Goal: Task Accomplishment & Management: Manage account settings

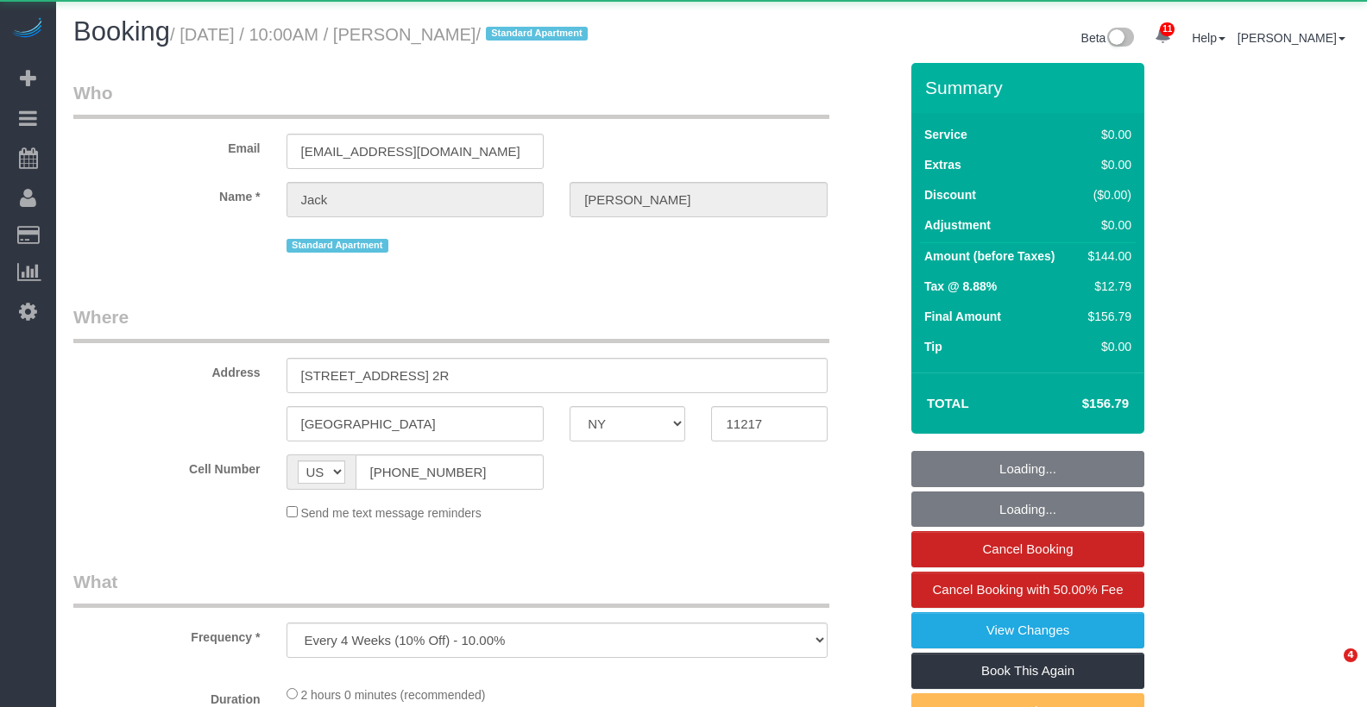
select select "NY"
select select "object:976"
select select "1"
select select "spot1"
select select "number:89"
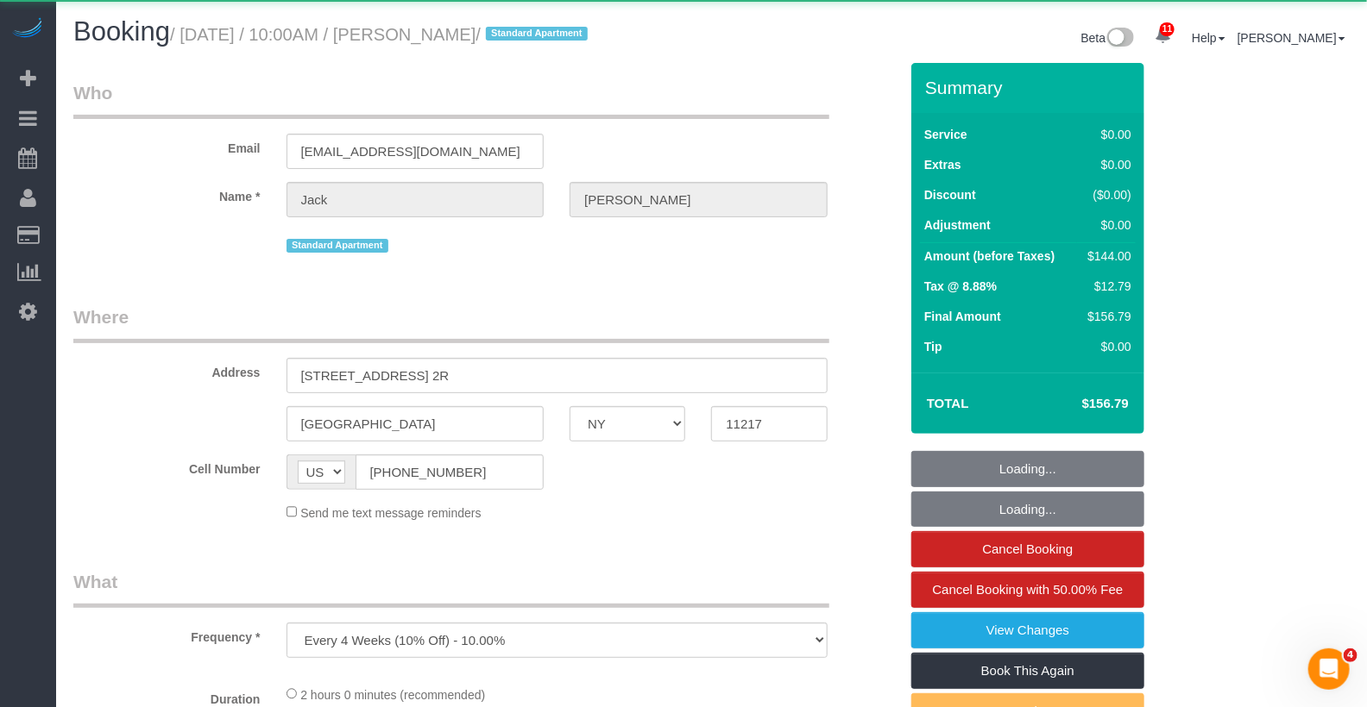
select select "number:90"
select select "number:15"
select select "number:5"
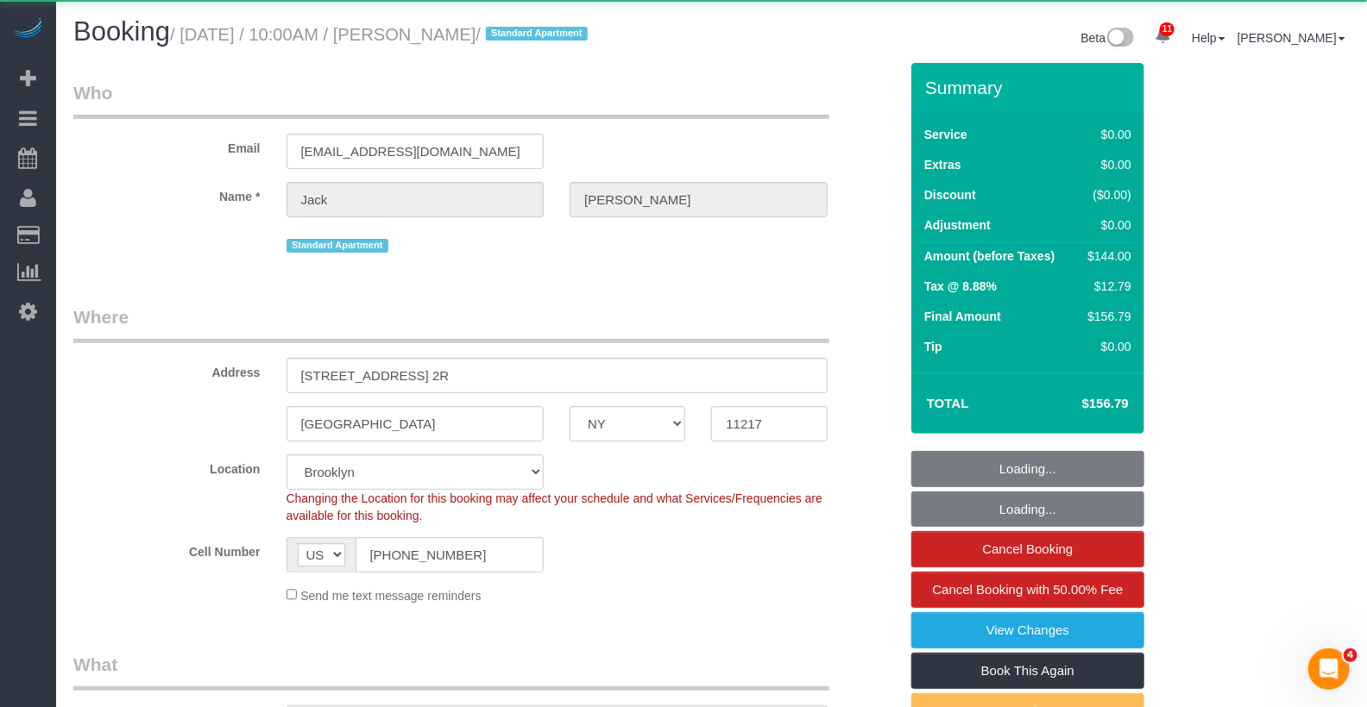
select select "string:stripe-pm_1RMYOM4VGloSiKo7LGZRO5rF"
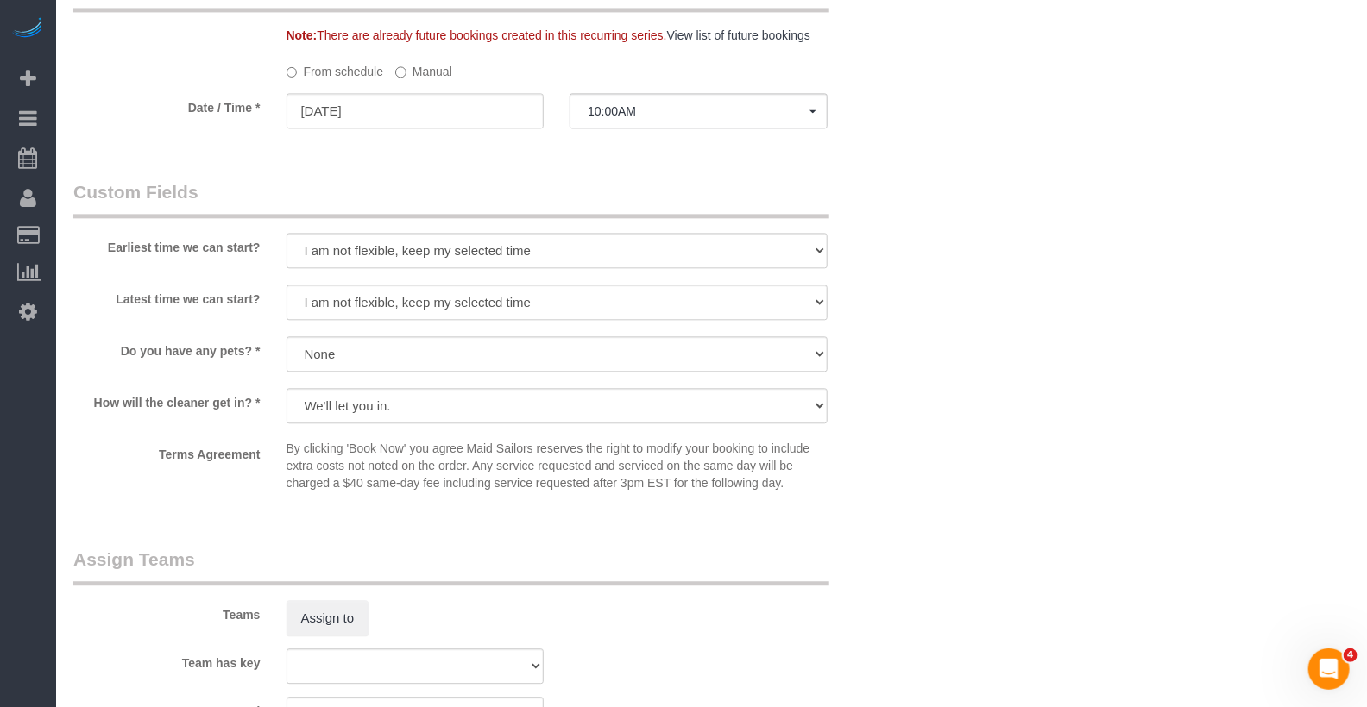
scroll to position [1815, 0]
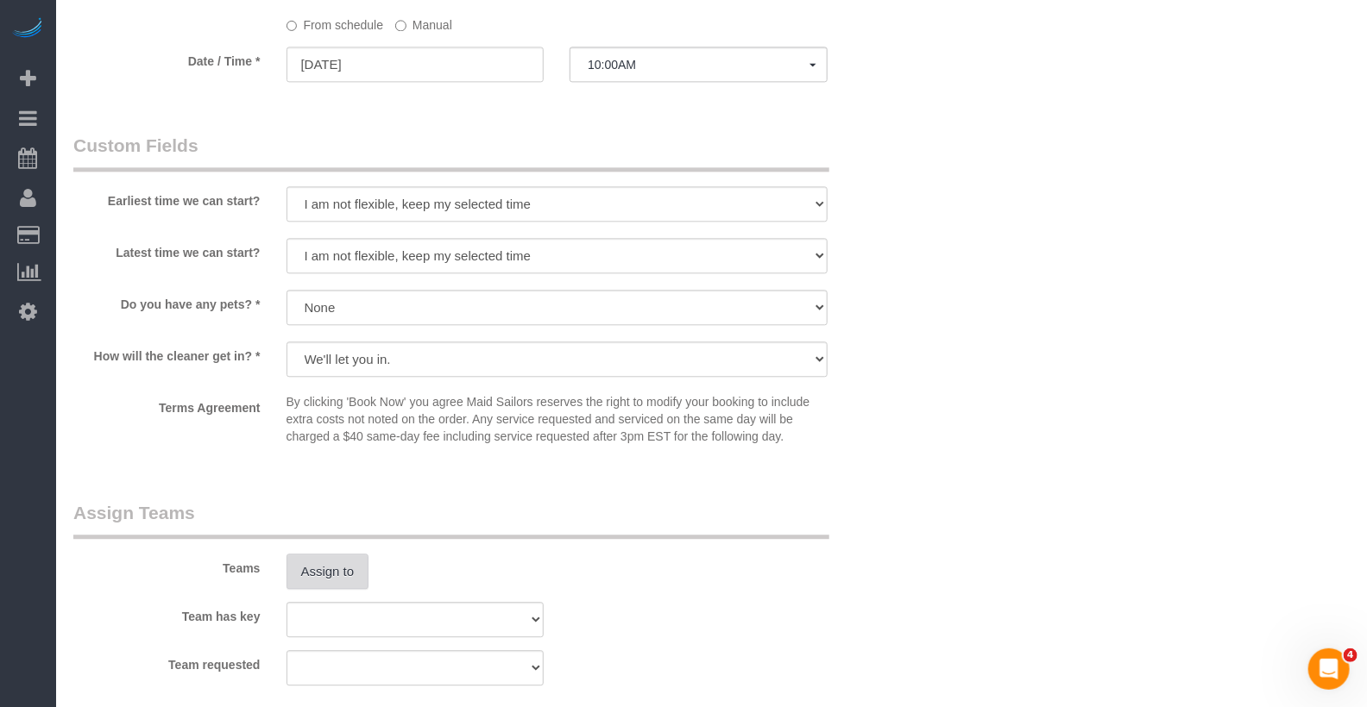
click at [320, 562] on button "Assign to" at bounding box center [327, 572] width 83 height 36
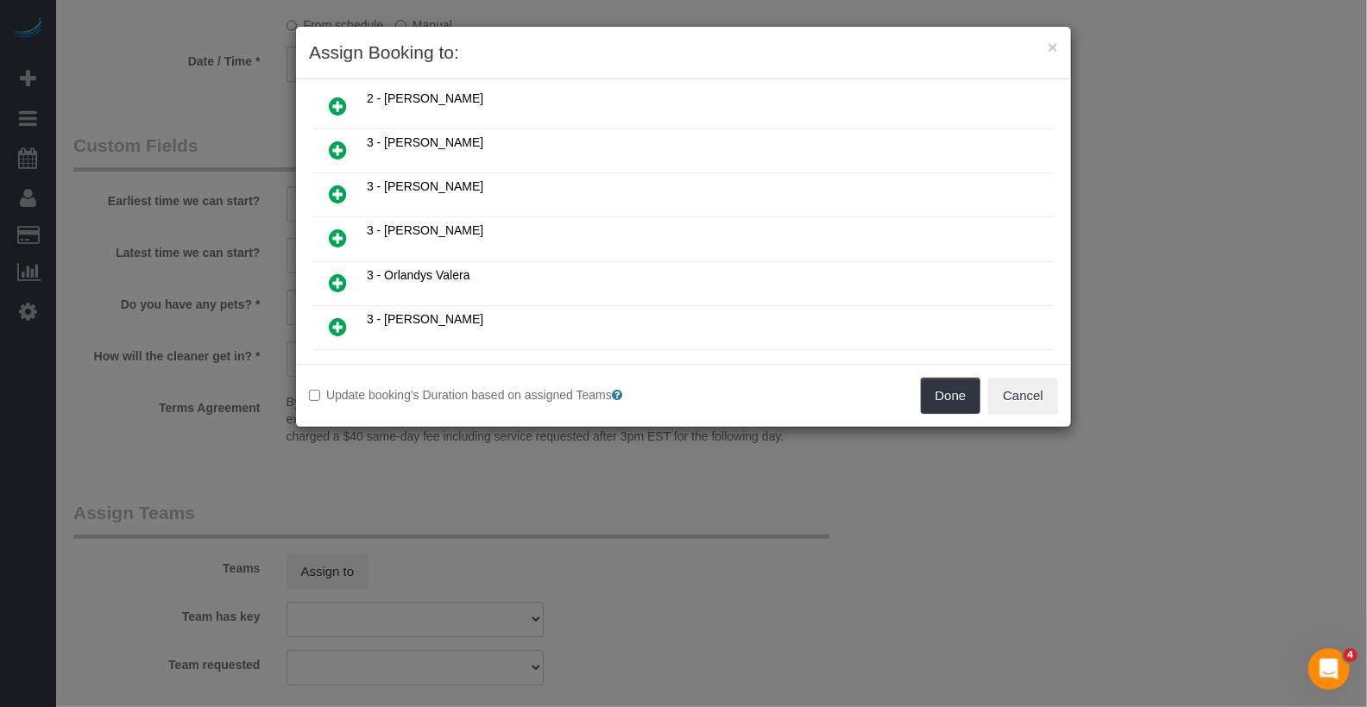
scroll to position [878, 0]
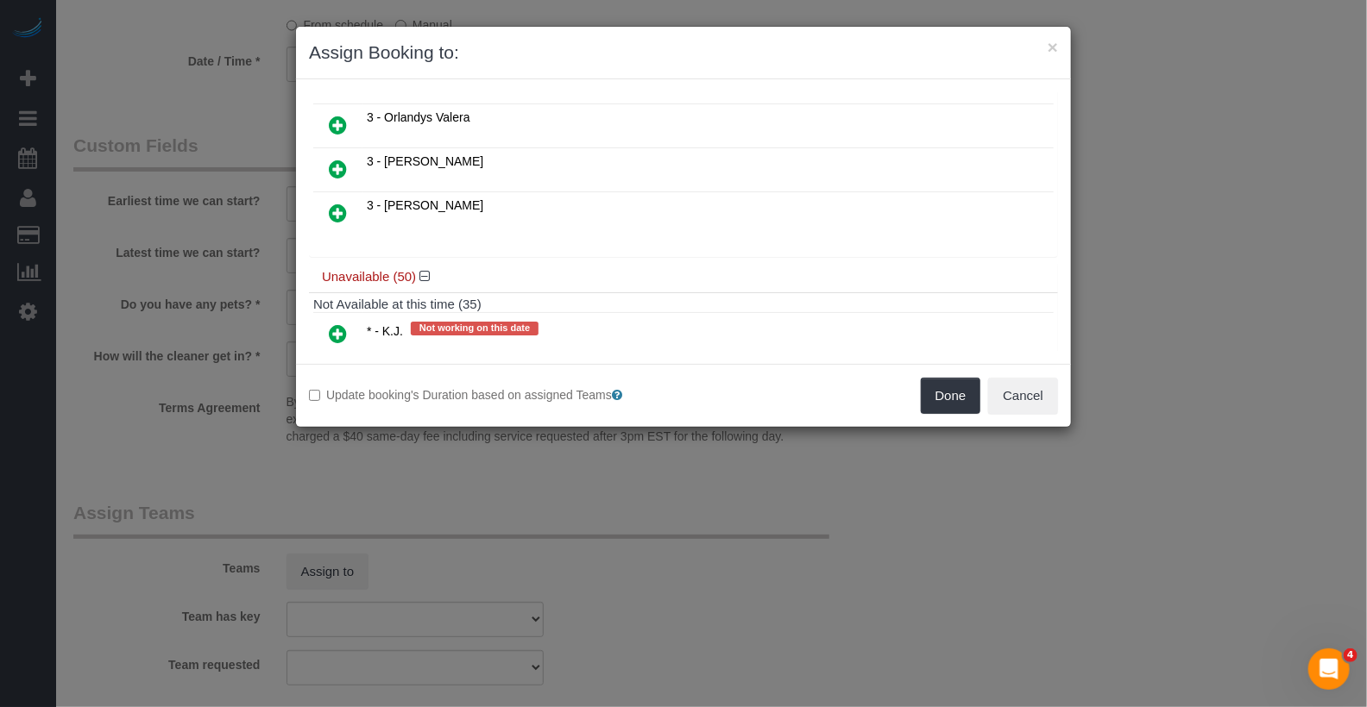
click at [340, 324] on icon at bounding box center [338, 334] width 18 height 21
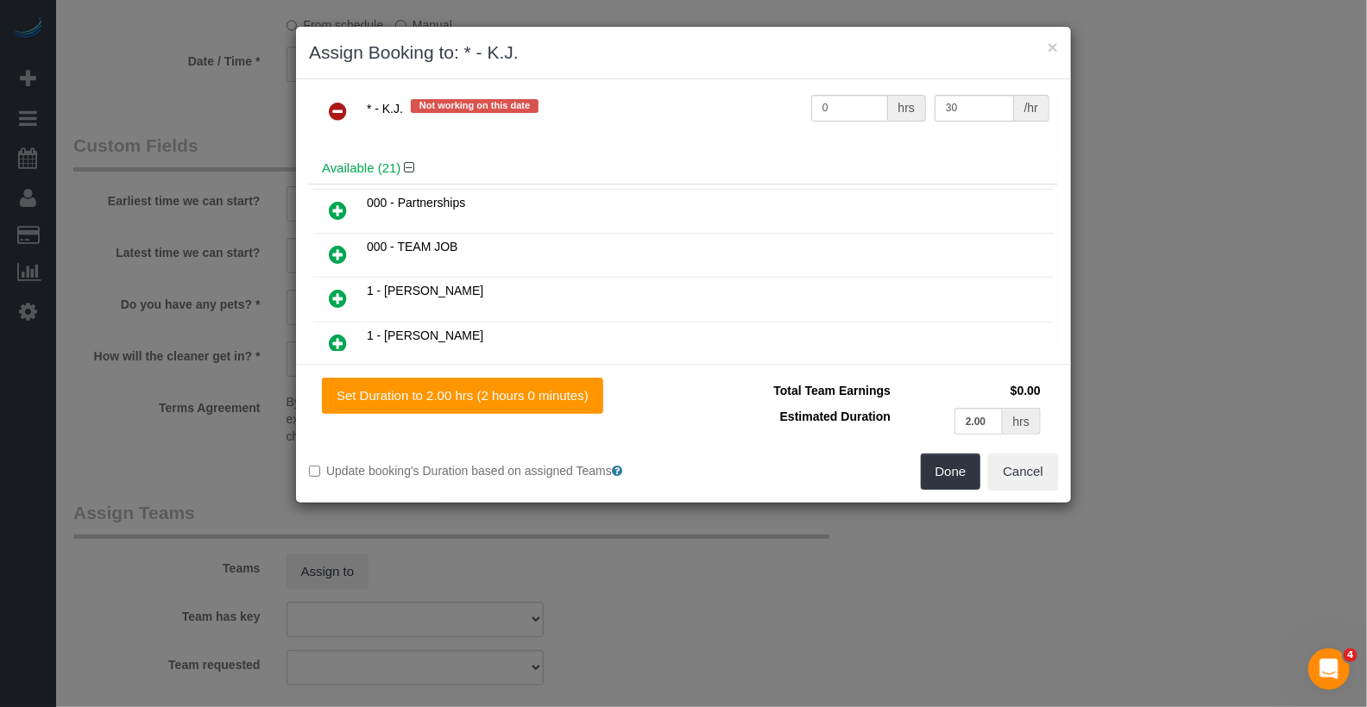
scroll to position [0, 0]
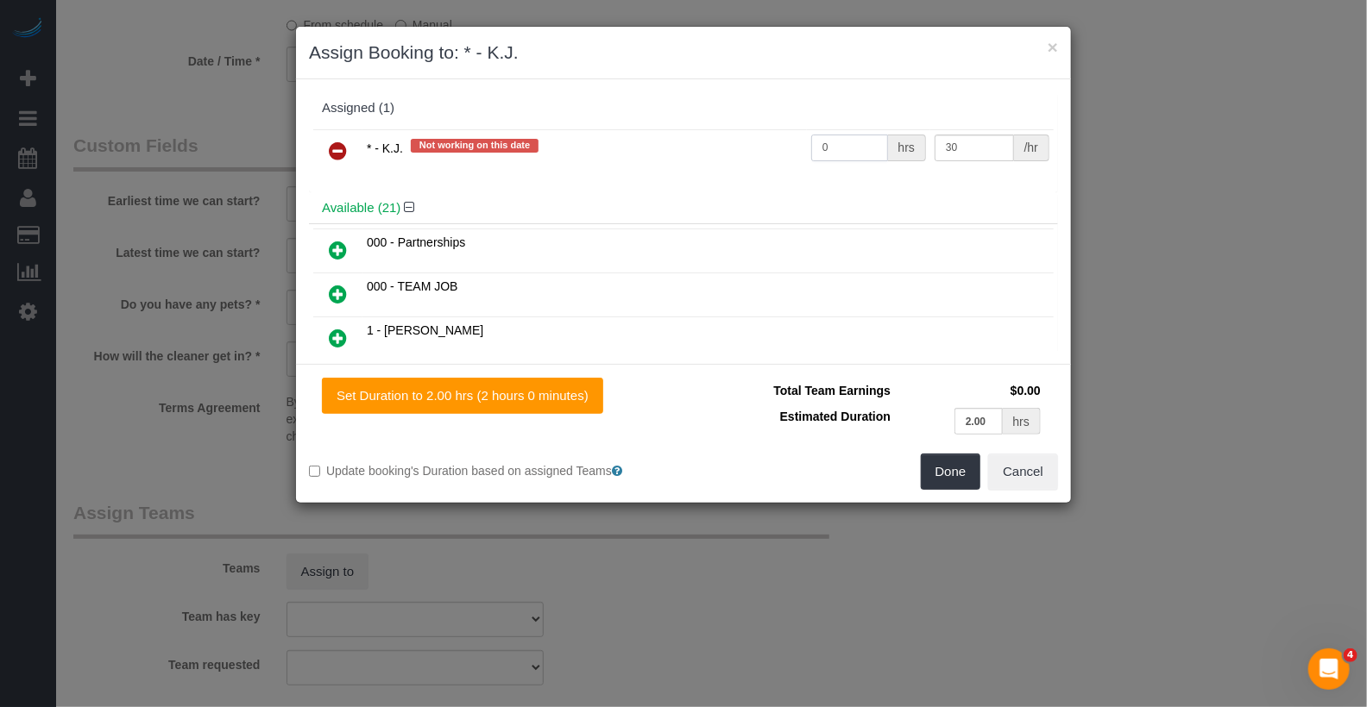
click at [862, 153] on input "0" at bounding box center [849, 148] width 77 height 27
type input "2"
click at [953, 469] on button "Done" at bounding box center [951, 472] width 60 height 36
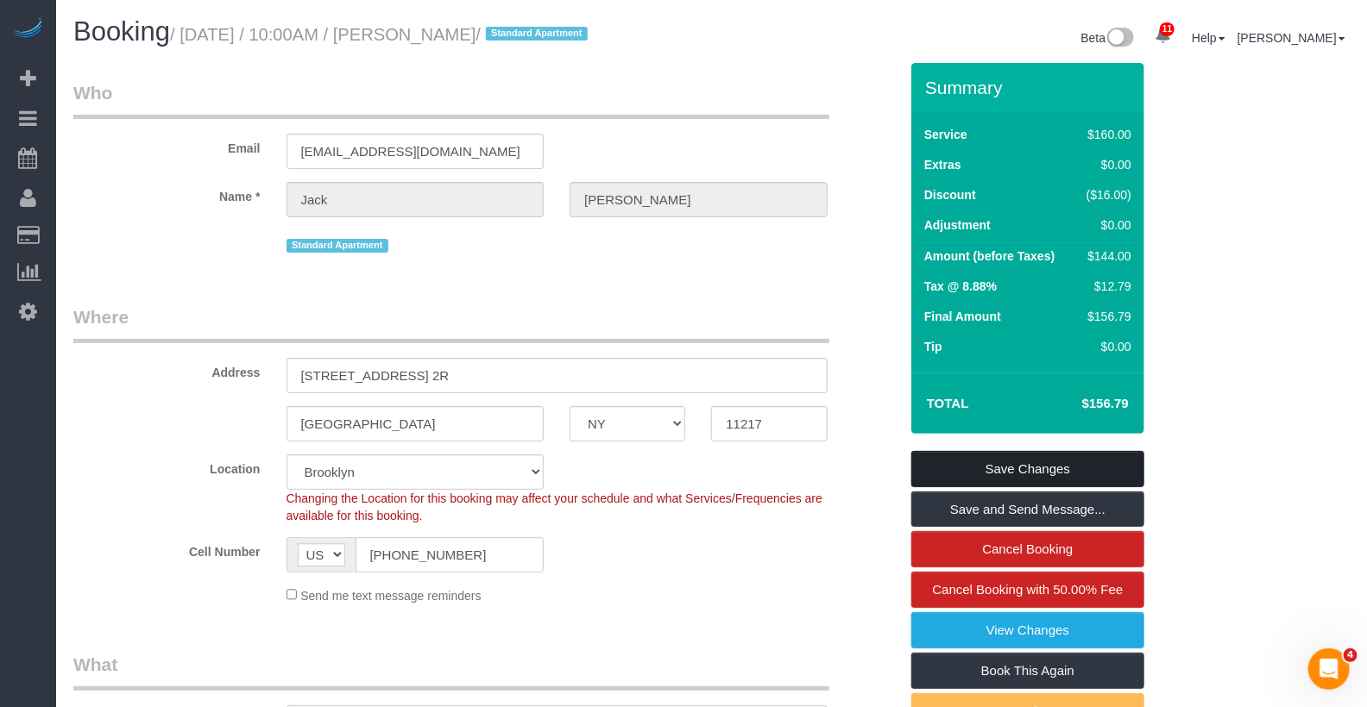
click at [972, 481] on link "Save Changes" at bounding box center [1027, 469] width 233 height 36
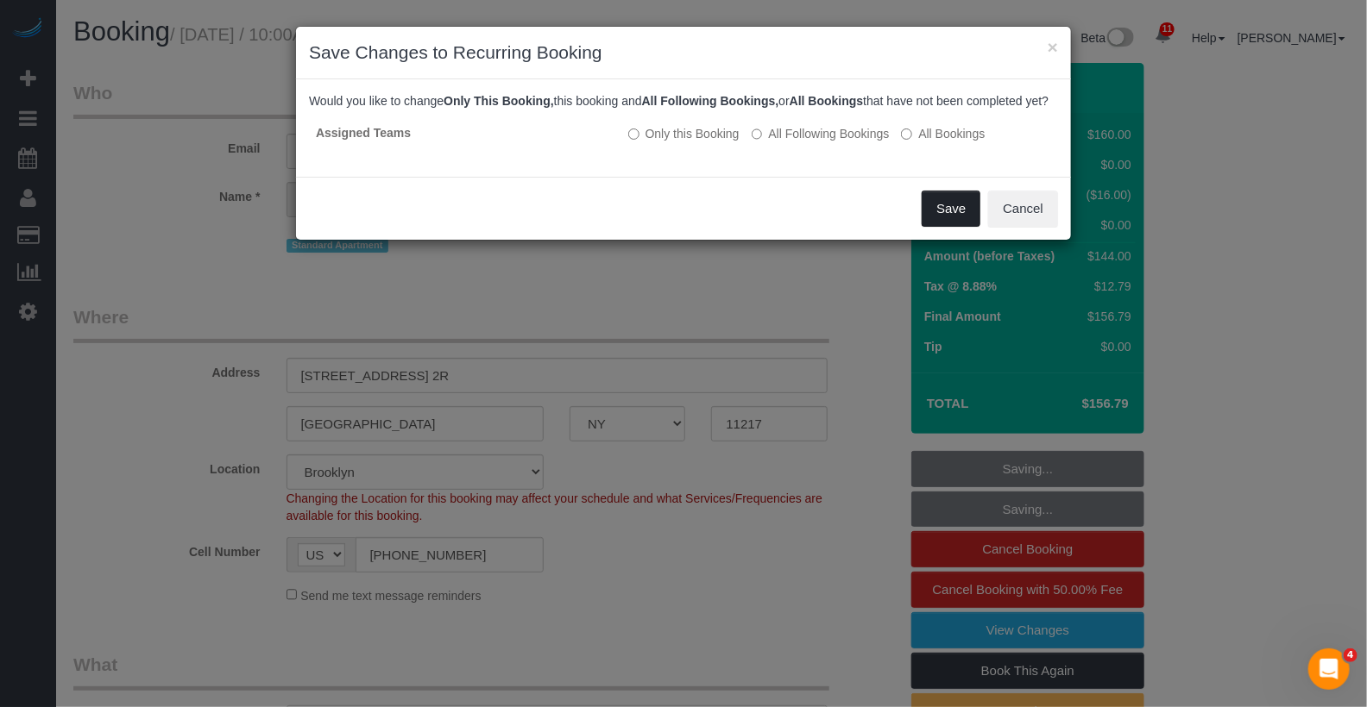
click at [948, 227] on button "Save" at bounding box center [950, 209] width 59 height 36
